Goal: Task Accomplishment & Management: Use online tool/utility

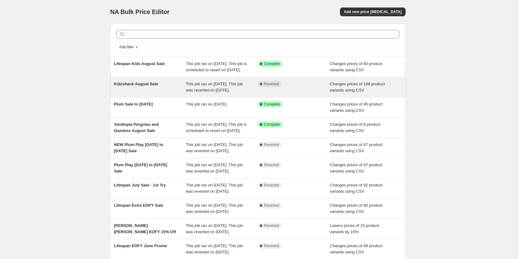
click at [152, 86] on span "Kidzshack August Sale" at bounding box center [136, 83] width 44 height 5
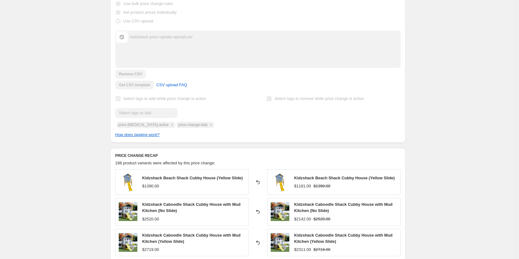
scroll to position [217, 0]
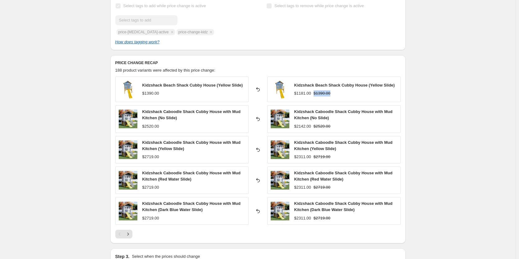
drag, startPoint x: 334, startPoint y: 95, endPoint x: 312, endPoint y: 94, distance: 21.8
click at [312, 94] on div "$1181.00 $1390.00" at bounding box center [344, 93] width 101 height 6
copy div "$1390.00"
click at [155, 125] on div "$2520.00" at bounding box center [150, 126] width 17 height 6
drag, startPoint x: 161, startPoint y: 126, endPoint x: 146, endPoint y: 126, distance: 14.3
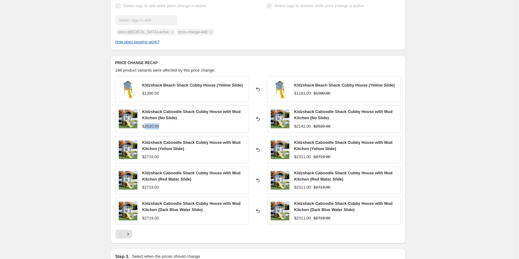
click at [146, 126] on div "$2520.00" at bounding box center [193, 126] width 103 height 6
copy div "2520.00"
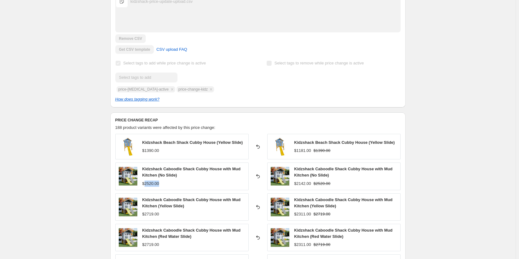
scroll to position [90, 0]
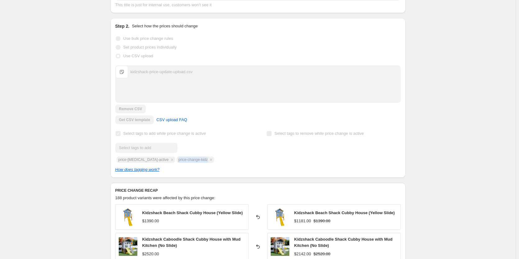
drag, startPoint x: 169, startPoint y: 160, endPoint x: 199, endPoint y: 162, distance: 29.6
click at [199, 162] on div "Submit price-[MEDICAL_DATA]-active price-change-kidz" at bounding box center [182, 153] width 134 height 20
copy span "price-change-kidz"
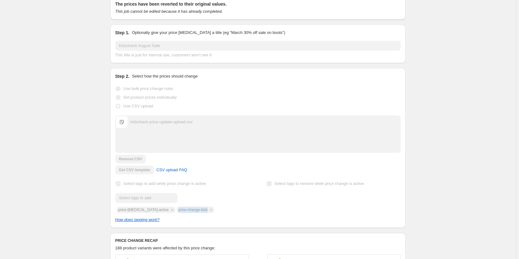
scroll to position [0, 0]
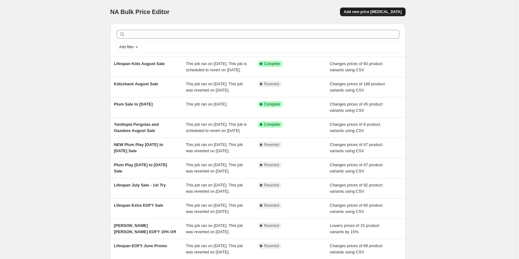
click at [376, 8] on button "Add new price [MEDICAL_DATA]" at bounding box center [372, 11] width 65 height 9
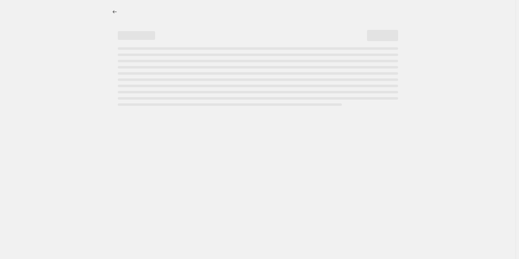
select select "percentage"
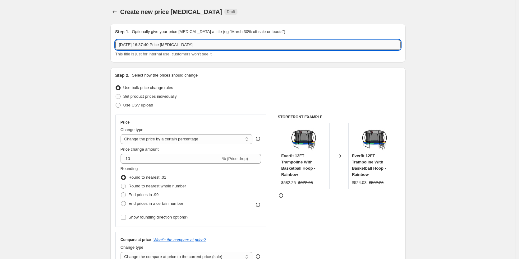
click at [164, 43] on input "21 Aug 2025, 16:37:40 Price change job" at bounding box center [257, 45] width 285 height 10
drag, startPoint x: 209, startPoint y: 44, endPoint x: 103, endPoint y: 43, distance: 106.6
type input "Kidzshack 10% Off Sale"
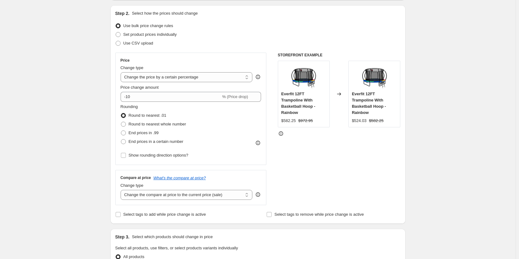
scroll to position [62, 0]
click at [179, 125] on span "Round to nearest whole number" at bounding box center [157, 123] width 57 height 5
click at [121, 121] on input "Round to nearest whole number" at bounding box center [121, 121] width 0 height 0
radio input "true"
click at [176, 153] on span "Show rounding direction options?" at bounding box center [159, 154] width 60 height 5
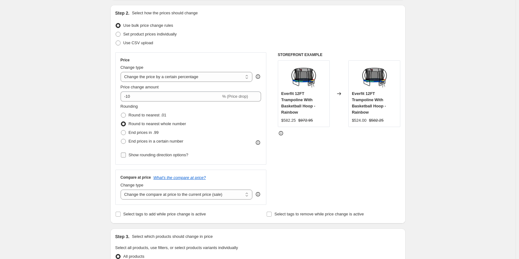
click at [126, 153] on input "Show rounding direction options?" at bounding box center [123, 154] width 5 height 5
checkbox input "true"
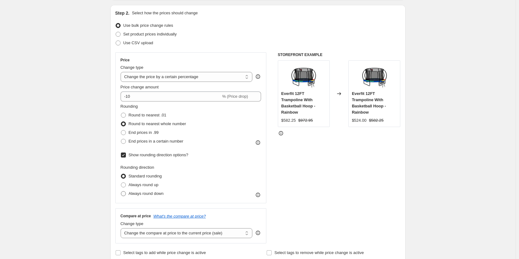
click at [135, 189] on label "Always round down" at bounding box center [142, 193] width 43 height 9
click at [121, 191] on input "Always round down" at bounding box center [121, 191] width 0 height 0
radio input "true"
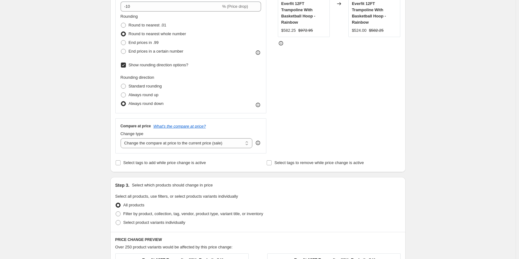
scroll to position [155, 0]
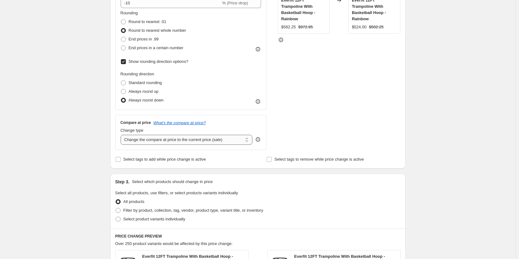
click at [199, 138] on select "Change the compare at price to the current price (sale) Change the compare at p…" at bounding box center [187, 140] width 132 height 10
select select "no_change"
click at [122, 135] on select "Change the compare at price to the current price (sale) Change the compare at p…" at bounding box center [187, 140] width 132 height 10
click at [196, 161] on span "Select tags to add while price change is active" at bounding box center [164, 159] width 83 height 5
click at [121, 161] on input "Select tags to add while price change is active" at bounding box center [118, 159] width 5 height 5
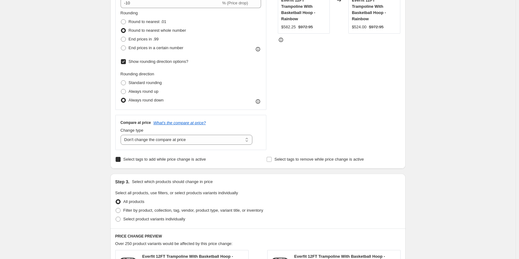
checkbox input "true"
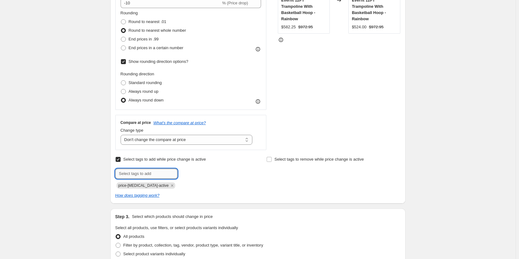
click at [163, 173] on input "text" at bounding box center [146, 173] width 62 height 10
paste input "price-change-kidz"
type input "price-change-kidz"
click at [194, 174] on span "price-change..." at bounding box center [204, 173] width 26 height 4
click at [171, 185] on icon "Remove price-change-job-active" at bounding box center [172, 185] width 2 height 2
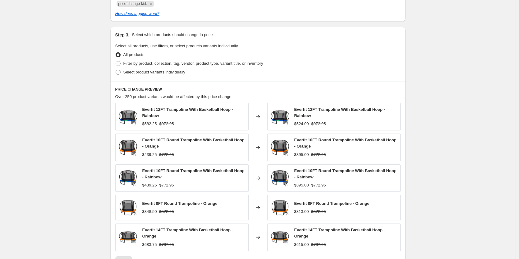
scroll to position [311, 0]
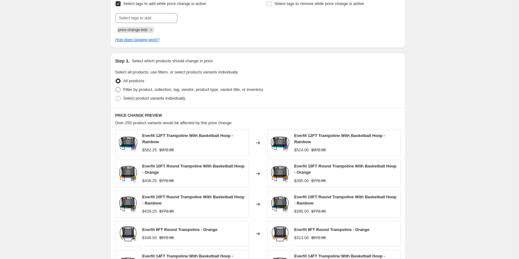
click at [127, 90] on span "Filter by product, collection, tag, vendor, product type, variant title, or inv…" at bounding box center [193, 89] width 140 height 5
click at [116, 87] on input "Filter by product, collection, tag, vendor, product type, variant title, or inv…" at bounding box center [116, 87] width 0 height 0
radio input "true"
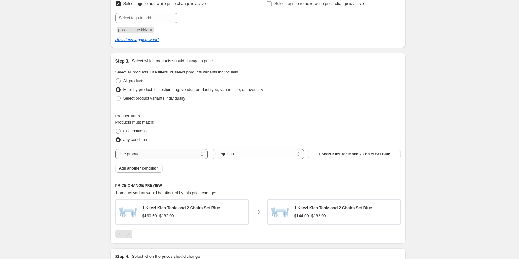
click at [178, 154] on select "The product The product's collection The product's tag The product's vendor The…" at bounding box center [161, 154] width 92 height 10
select select "vendor"
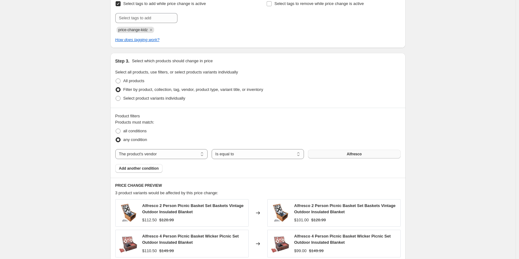
click at [353, 158] on button "Alfresco" at bounding box center [354, 153] width 92 height 9
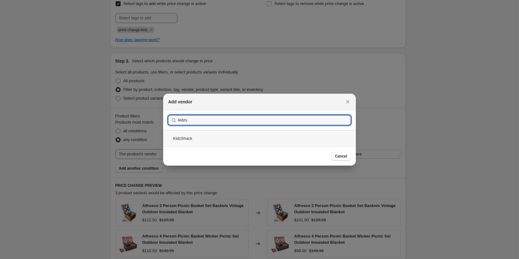
type input "kidzs"
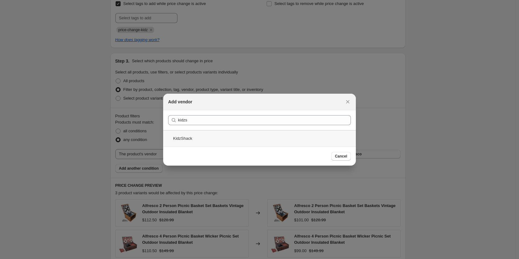
click at [206, 135] on div "KidzShack" at bounding box center [259, 138] width 193 height 16
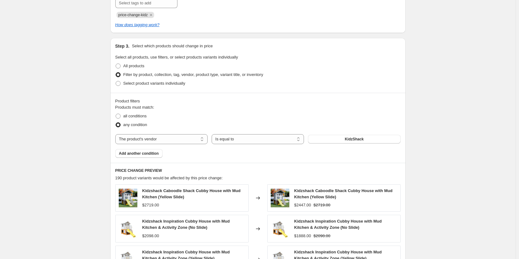
scroll to position [481, 0]
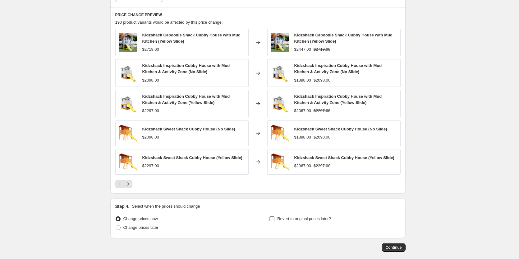
click at [318, 222] on label "Revert to original prices later?" at bounding box center [300, 218] width 62 height 9
click at [274, 221] on input "Revert to original prices later?" at bounding box center [271, 218] width 5 height 5
checkbox input "true"
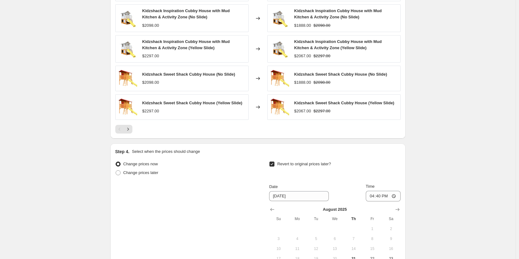
scroll to position [605, 0]
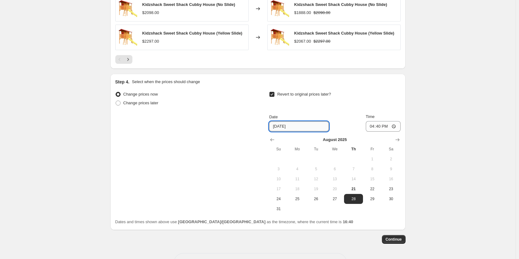
click at [301, 122] on input "8/28/2025" at bounding box center [299, 126] width 60 height 10
click at [400, 138] on icon "Show next month, September 2025" at bounding box center [397, 139] width 6 height 6
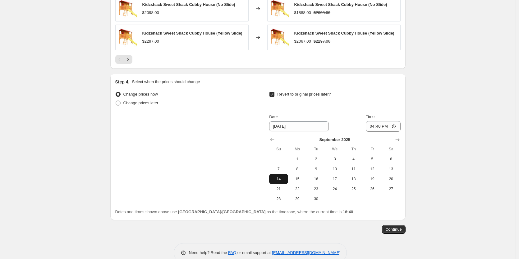
click at [281, 178] on span "14" at bounding box center [279, 178] width 14 height 5
type input "9/14/2025"
click at [373, 127] on input "16:40" at bounding box center [383, 126] width 35 height 11
type input "23:00"
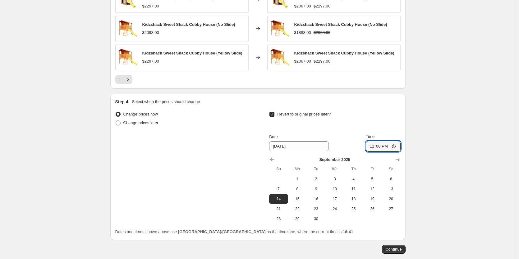
scroll to position [618, 0]
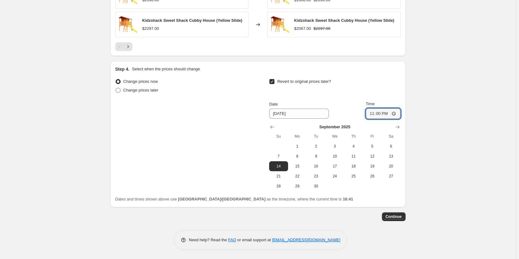
click at [137, 93] on span "Change prices later" at bounding box center [140, 90] width 35 height 6
click at [116, 88] on input "Change prices later" at bounding box center [116, 88] width 0 height 0
radio input "true"
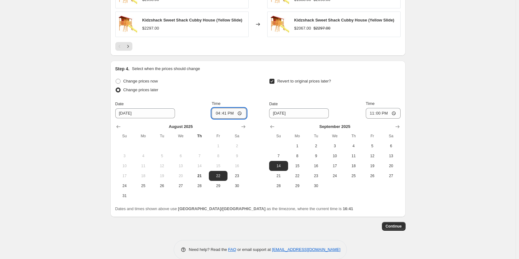
click at [215, 116] on input "16:41" at bounding box center [229, 113] width 35 height 11
type input "18:00"
click at [405, 226] on button "Continue" at bounding box center [394, 226] width 24 height 9
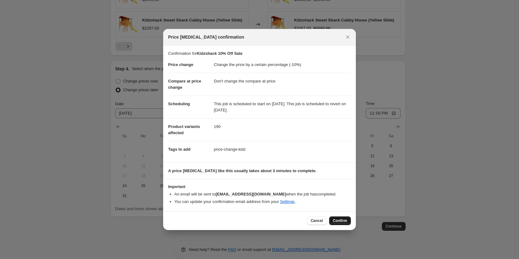
click at [341, 223] on button "Confirm" at bounding box center [340, 220] width 22 height 9
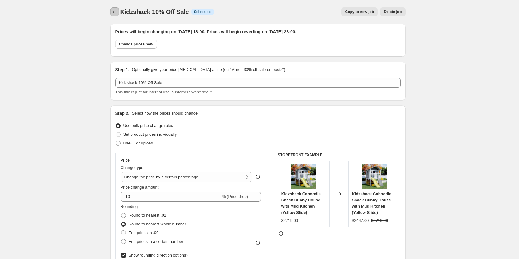
click at [115, 16] on button "Price change jobs" at bounding box center [114, 11] width 9 height 9
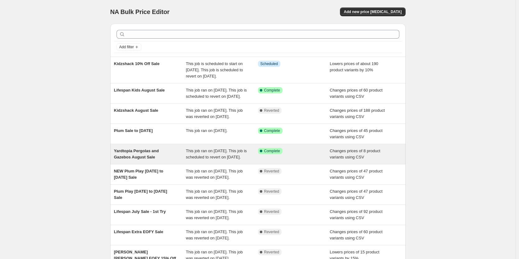
click at [143, 160] on div "Yardtopia Pergolas and Gazebos August Sale" at bounding box center [150, 154] width 72 height 12
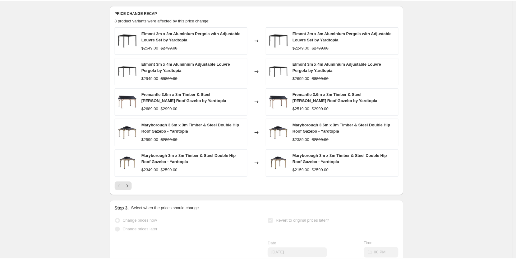
scroll to position [234, 0]
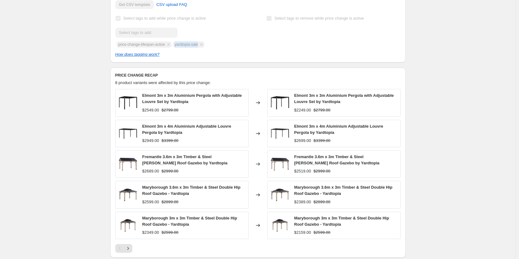
drag, startPoint x: 175, startPoint y: 33, endPoint x: 199, endPoint y: 34, distance: 24.0
click at [199, 34] on div "Submit price-change-lifespan-active yardtopia-sale" at bounding box center [182, 38] width 134 height 20
copy span "yardtopia-sale"
